Goal: Information Seeking & Learning: Compare options

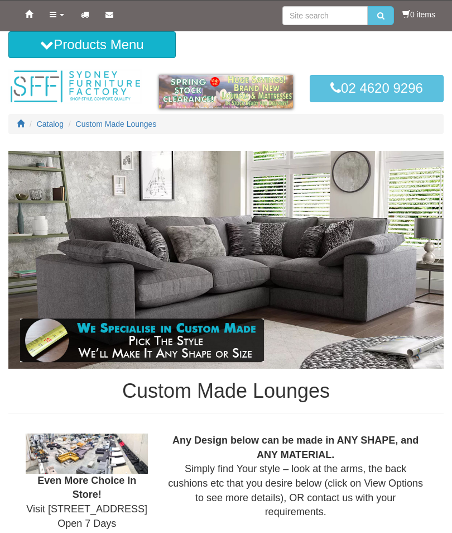
click at [84, 50] on button "Products Menu" at bounding box center [91, 44] width 167 height 27
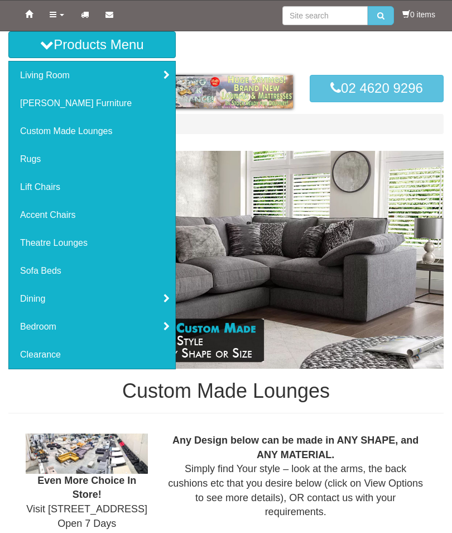
click at [56, 108] on link "[PERSON_NAME] Furniture" at bounding box center [92, 103] width 166 height 28
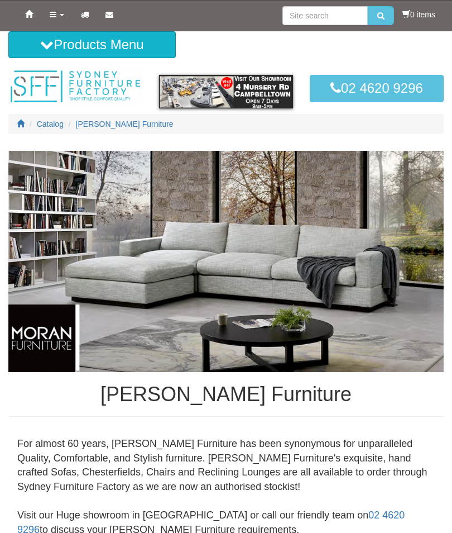
click at [137, 52] on button "Products Menu" at bounding box center [91, 44] width 167 height 27
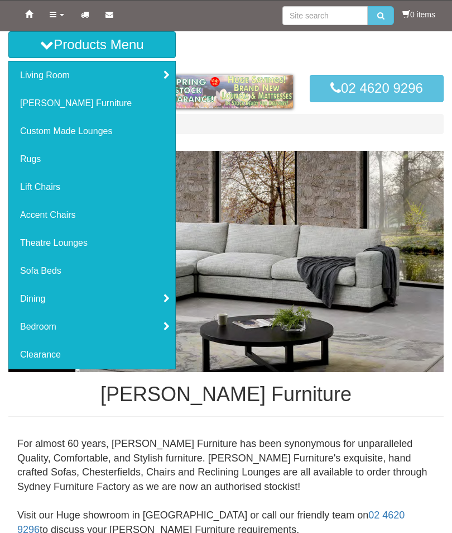
click at [165, 78] on link "Living Room" at bounding box center [92, 75] width 166 height 28
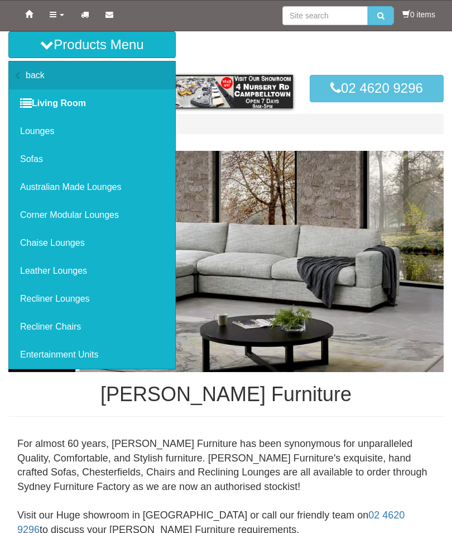
click at [106, 219] on link "Corner Modular Lounges" at bounding box center [92, 215] width 166 height 28
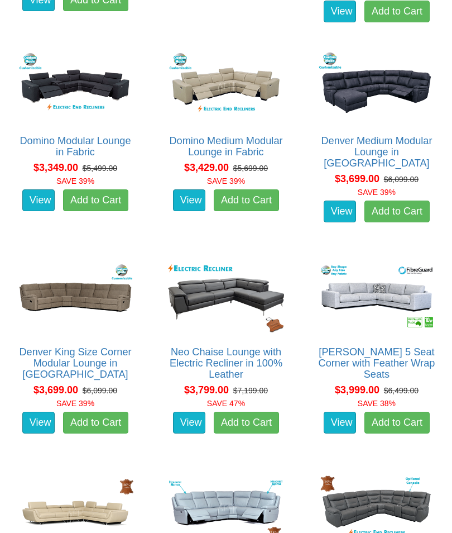
scroll to position [1828, 0]
click at [400, 346] on link "[PERSON_NAME] 5 Seat Corner with Feather Wrap Seats" at bounding box center [377, 362] width 117 height 33
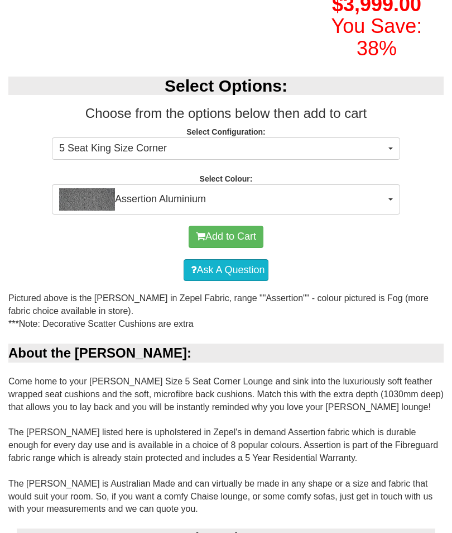
scroll to position [336, 0]
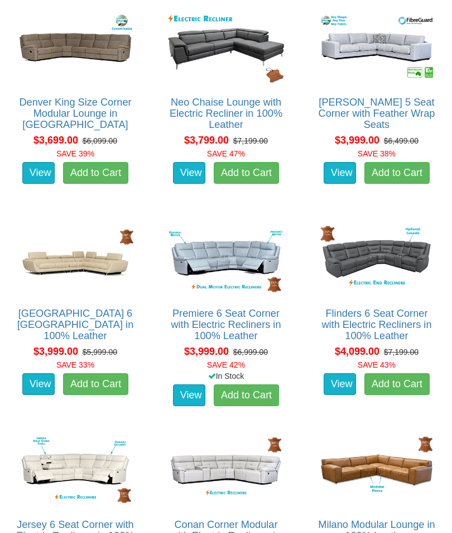
scroll to position [2078, 0]
click at [243, 308] on link "Premiere 6 Seat Corner with Electric Recliners in 100% Leather" at bounding box center [226, 324] width 110 height 33
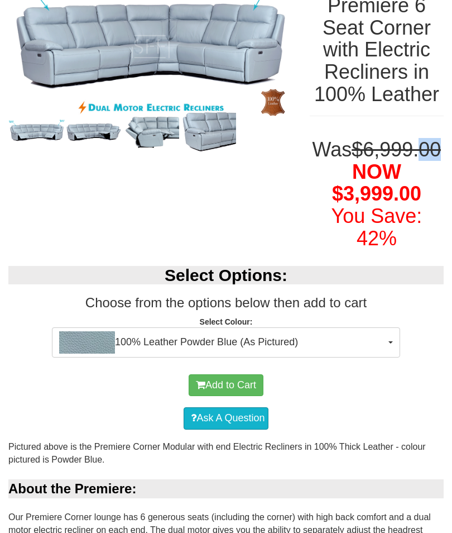
scroll to position [173, 0]
click at [372, 353] on span "100% Leather Powder Blue (As Pictured)" at bounding box center [222, 342] width 327 height 22
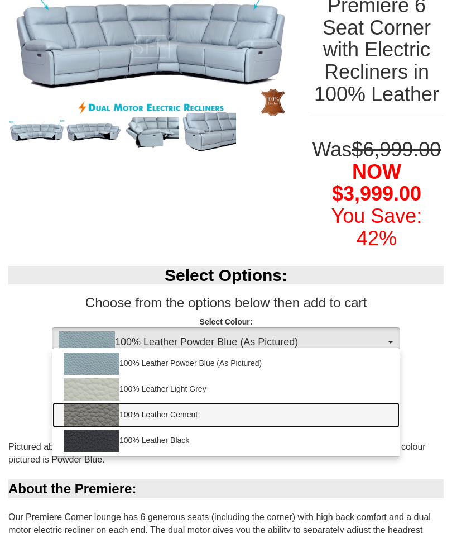
click at [192, 428] on link "100% Leather Cement" at bounding box center [225, 415] width 347 height 26
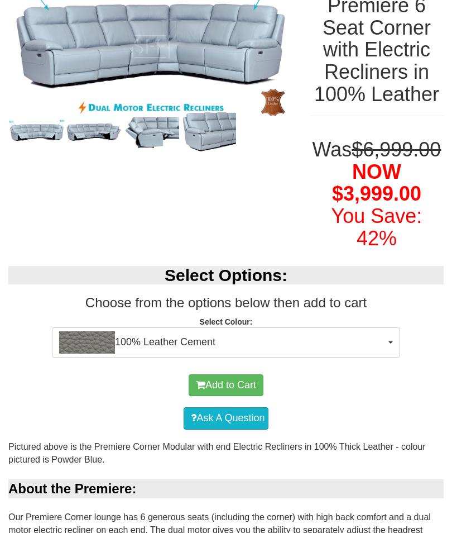
click at [382, 353] on span "100% Leather Cement" at bounding box center [222, 342] width 327 height 22
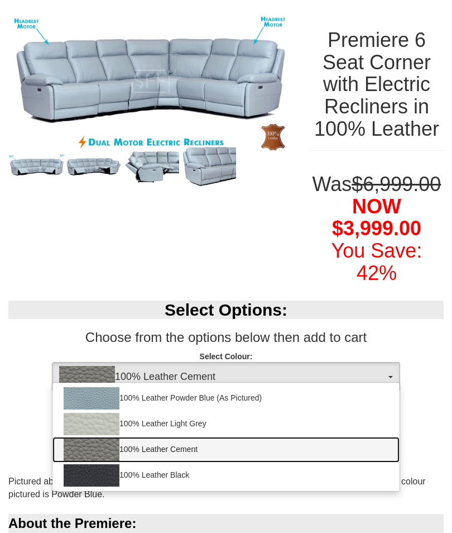
scroll to position [139, 0]
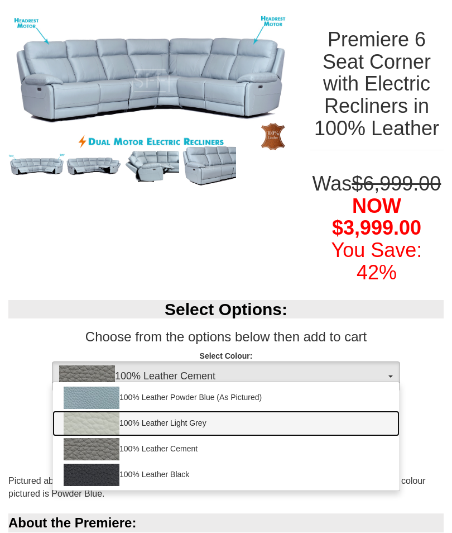
click at [284, 436] on link "100% Leather Light Grey" at bounding box center [225, 423] width 347 height 26
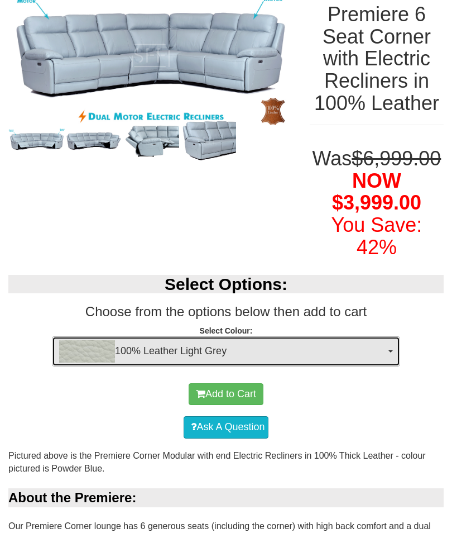
scroll to position [164, 0]
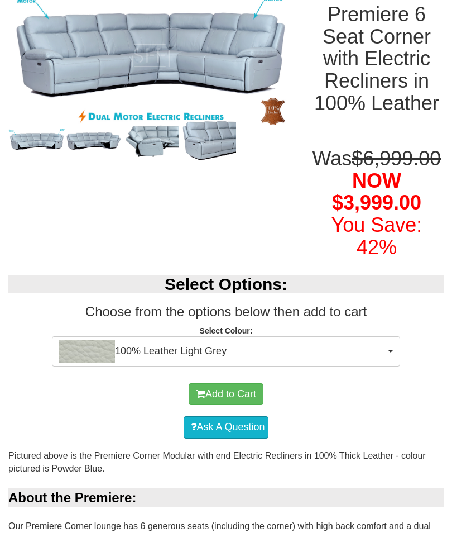
click at [386, 366] on button "100% Leather Light Grey" at bounding box center [226, 351] width 348 height 30
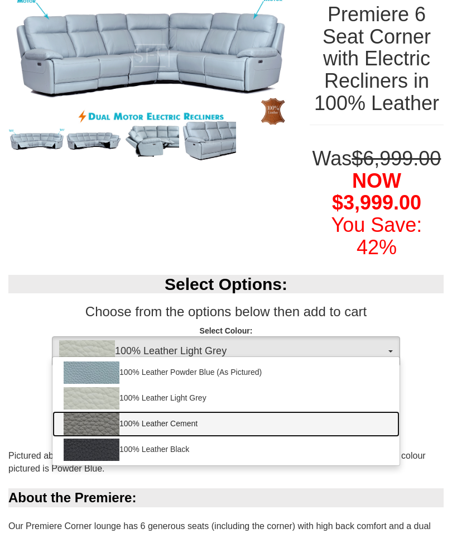
click at [174, 437] on link "100% Leather Cement" at bounding box center [225, 424] width 347 height 26
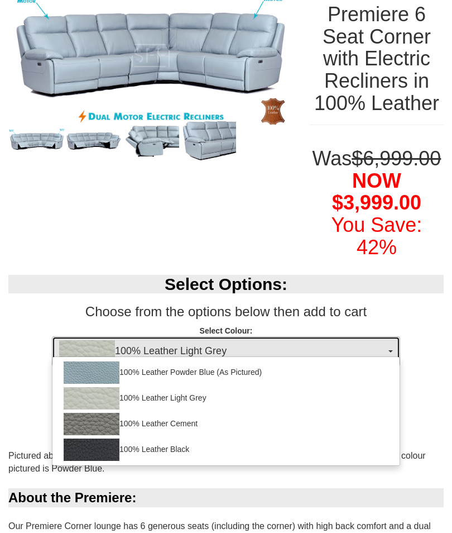
select select "2001"
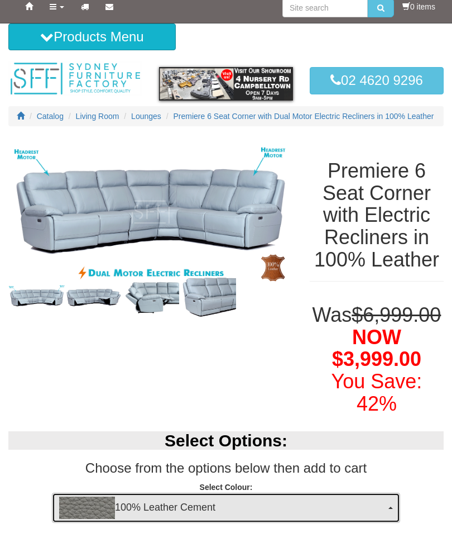
scroll to position [0, 0]
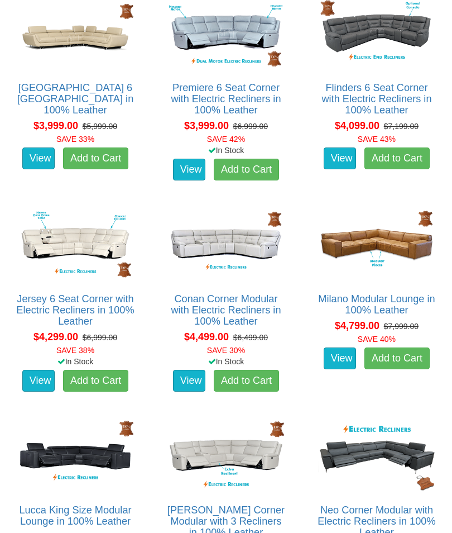
scroll to position [2304, 0]
